Goal: Go to known website: Access a specific website the user already knows

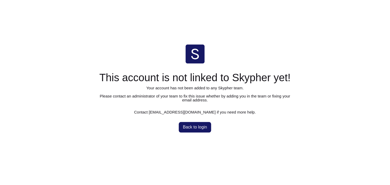
click at [203, 133] on button "Back to login" at bounding box center [195, 127] width 33 height 11
click at [201, 130] on span "Back to login" at bounding box center [195, 128] width 24 height 4
